Goal: Transaction & Acquisition: Download file/media

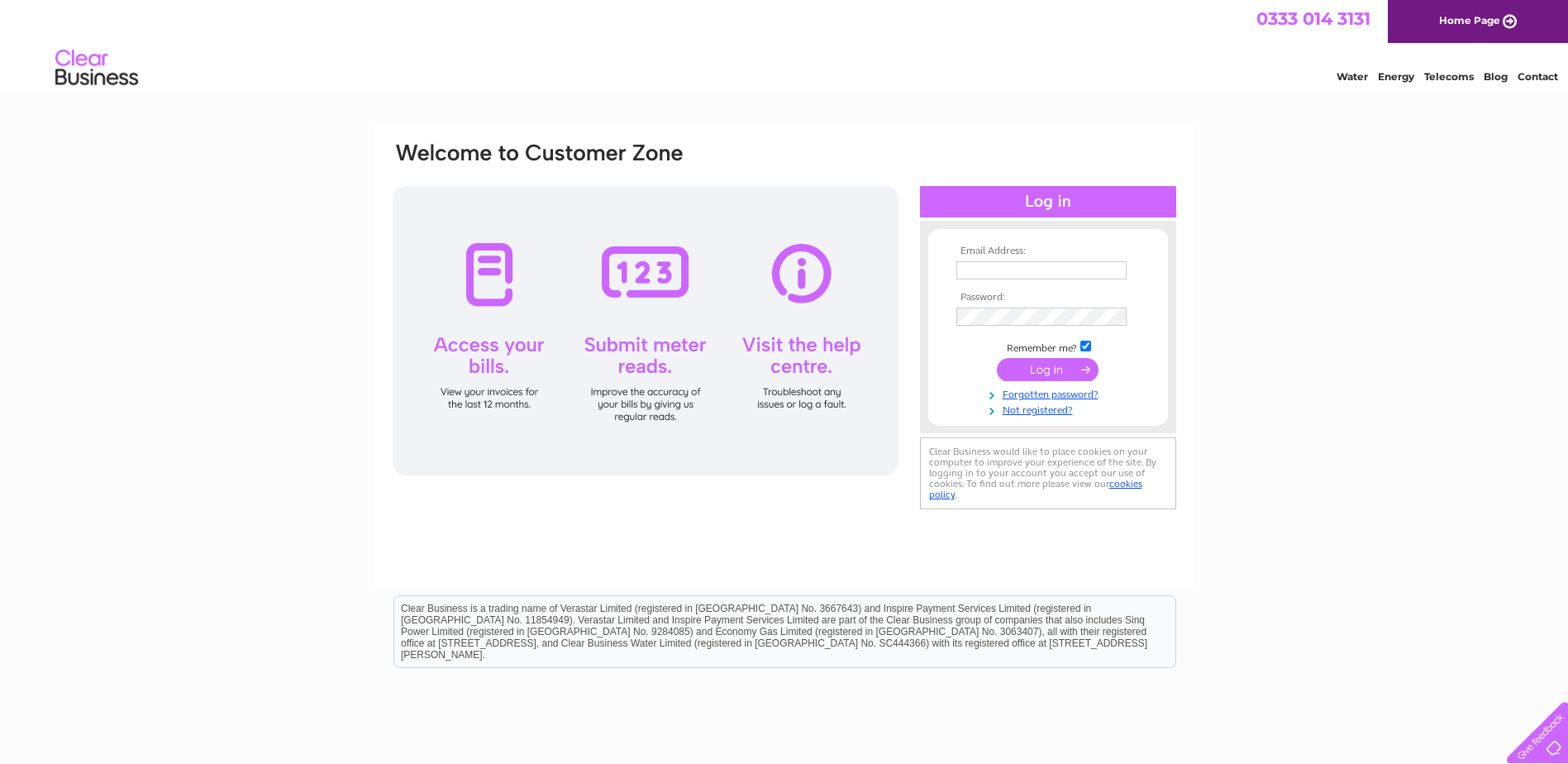
type input "[EMAIL_ADDRESS][DOMAIN_NAME]"
click at [1042, 362] on input "submit" at bounding box center [1048, 369] width 102 height 23
click at [1037, 373] on input "submit" at bounding box center [1048, 369] width 102 height 23
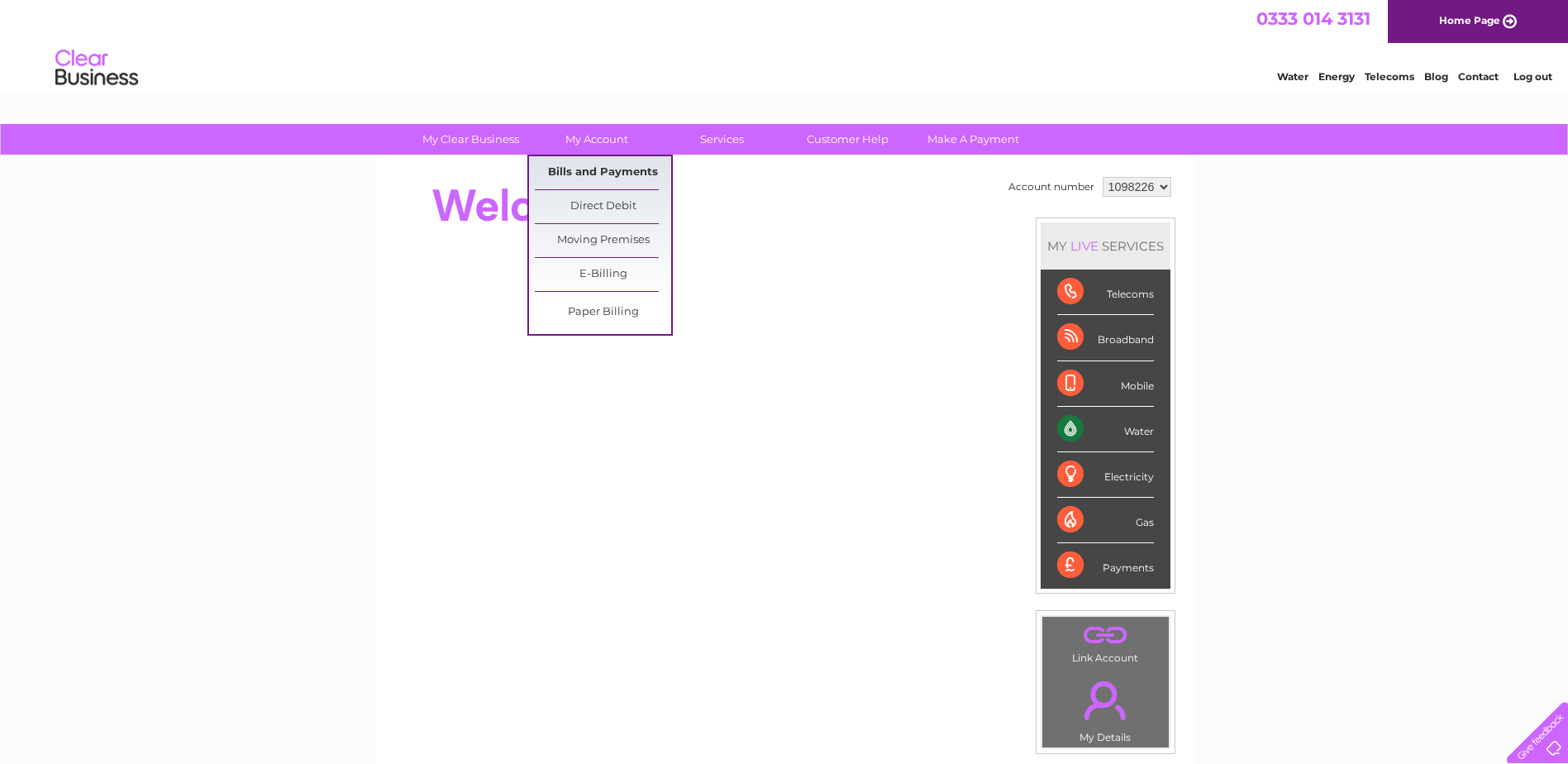
click at [613, 169] on link "Bills and Payments" at bounding box center [603, 173] width 136 height 33
click at [614, 169] on link "Bills and Payments" at bounding box center [603, 173] width 136 height 33
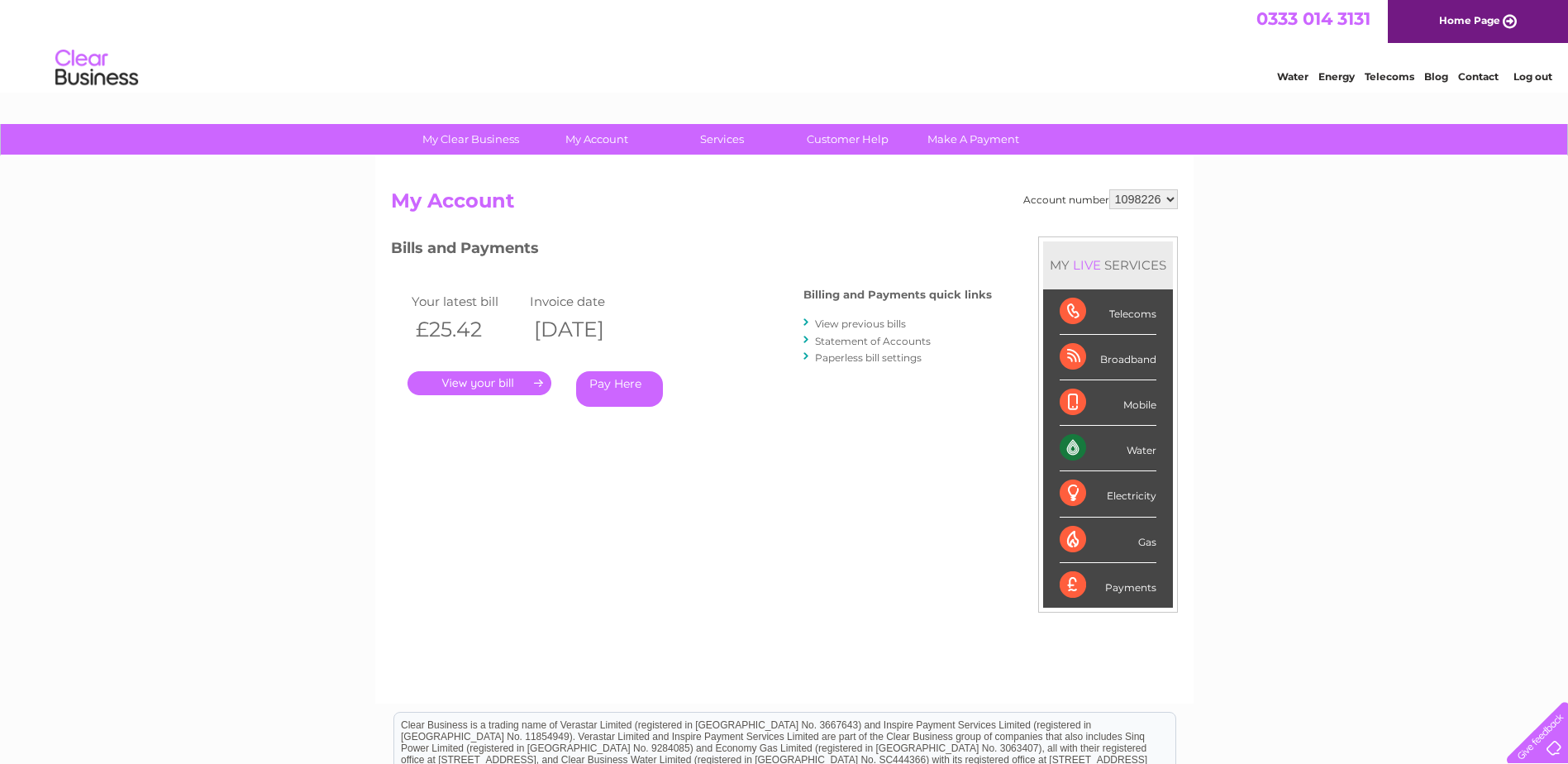
click at [491, 387] on link "." at bounding box center [479, 383] width 144 height 24
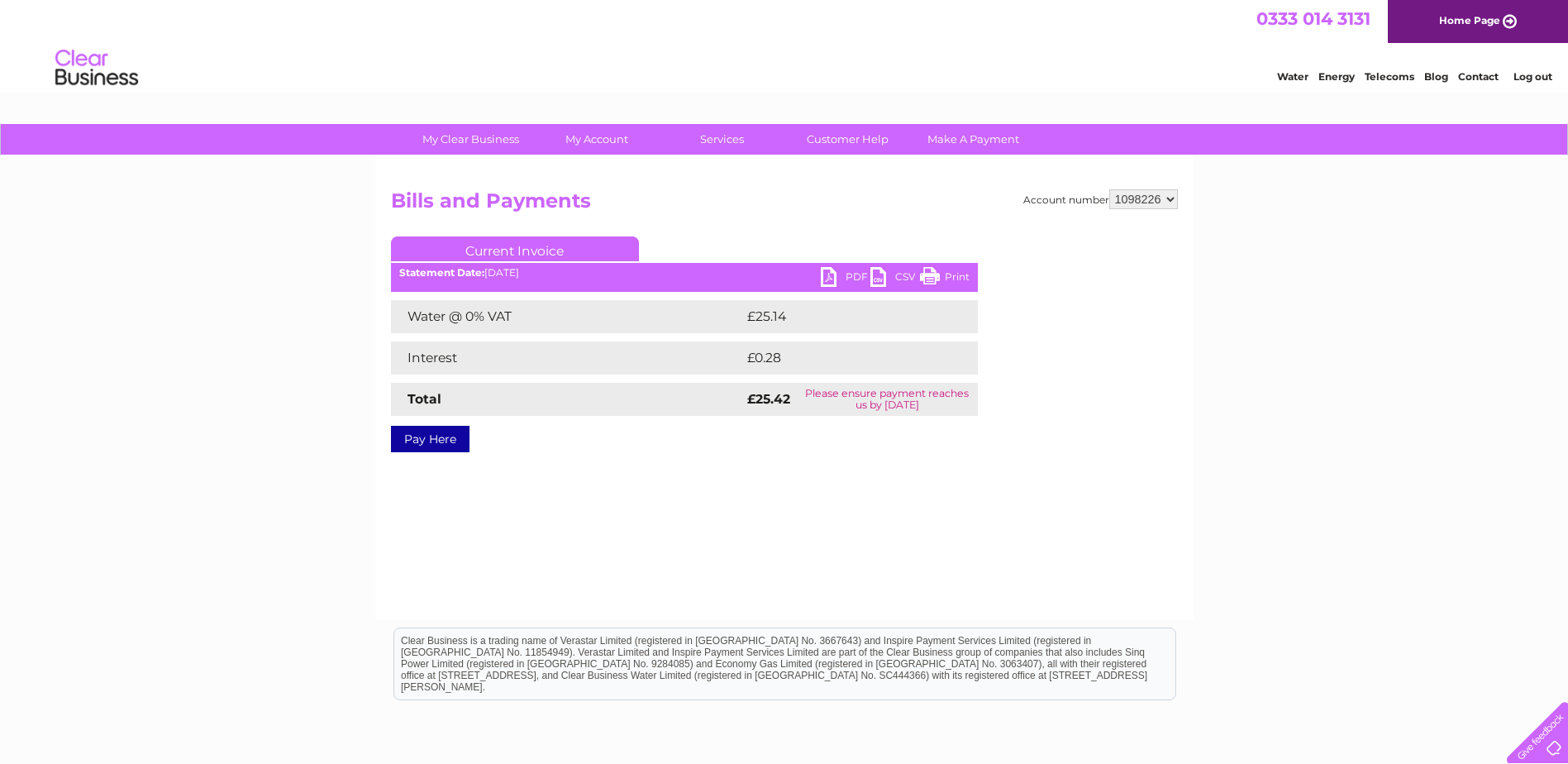
click at [852, 280] on link "PDF" at bounding box center [845, 279] width 49 height 24
click at [833, 279] on link "PDF" at bounding box center [845, 279] width 49 height 24
click at [847, 278] on link "PDF" at bounding box center [845, 279] width 49 height 24
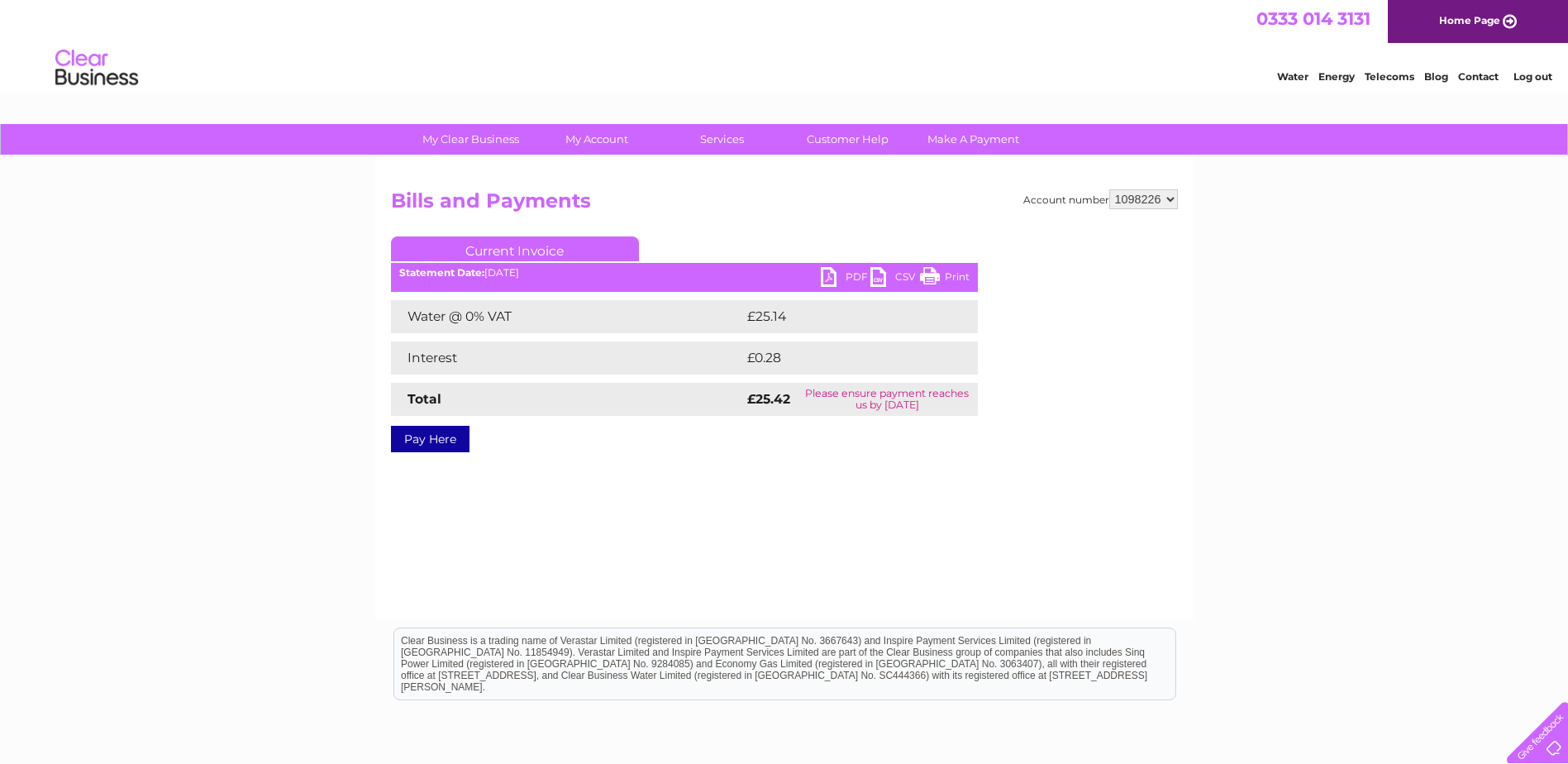
click at [848, 277] on link "PDF" at bounding box center [845, 279] width 49 height 24
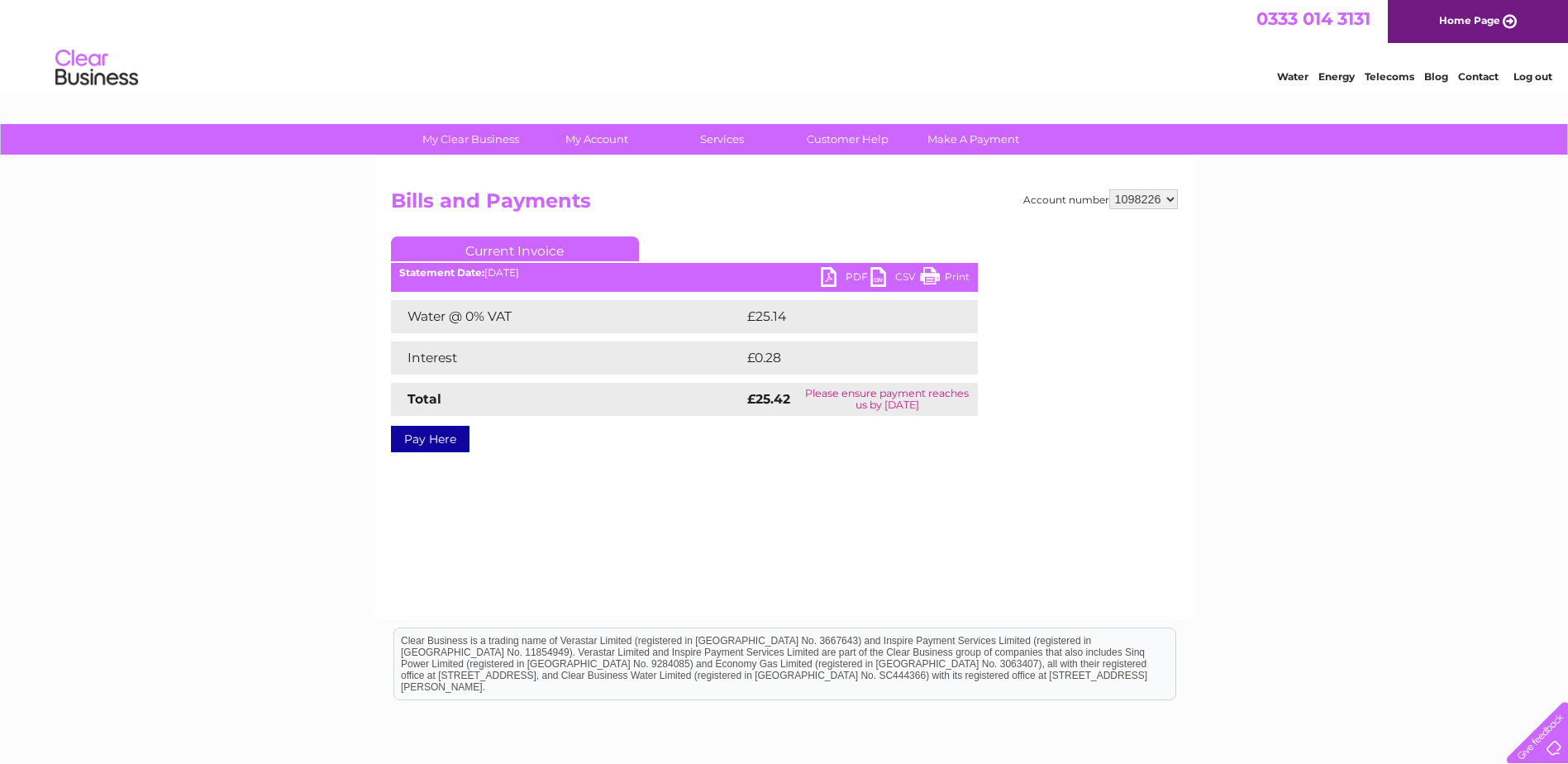
click at [848, 277] on link "PDF" at bounding box center [845, 279] width 49 height 24
